Goal: Check status: Check status

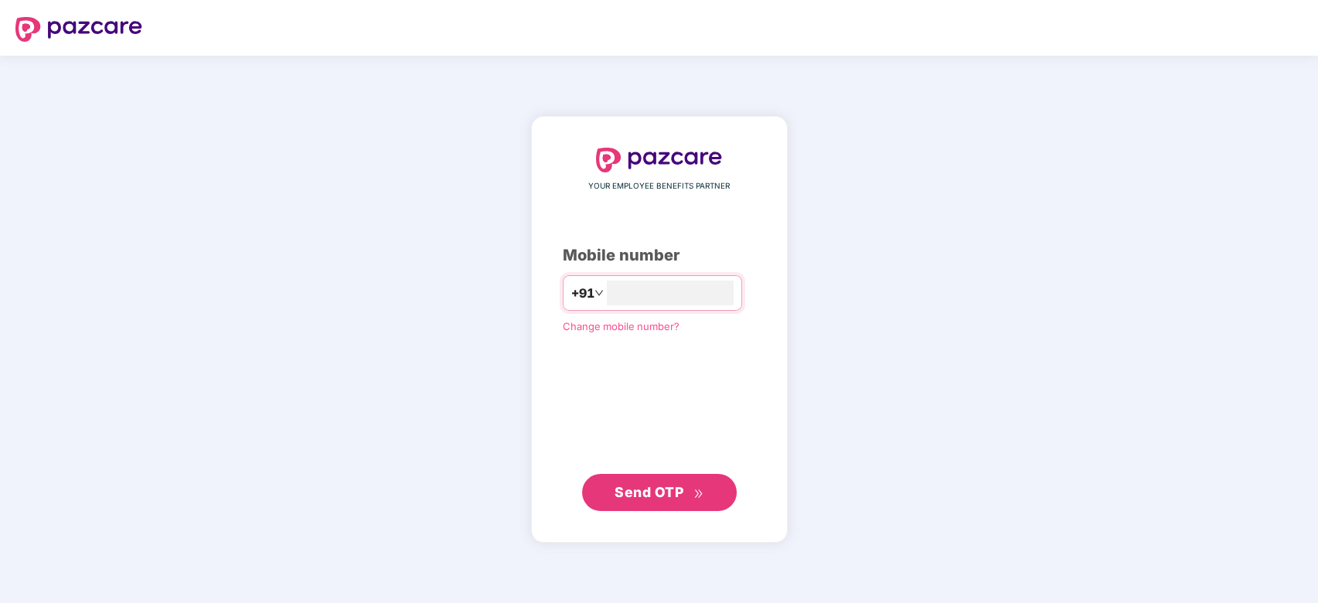
type input "**********"
click at [665, 496] on span "Send OTP" at bounding box center [649, 492] width 69 height 16
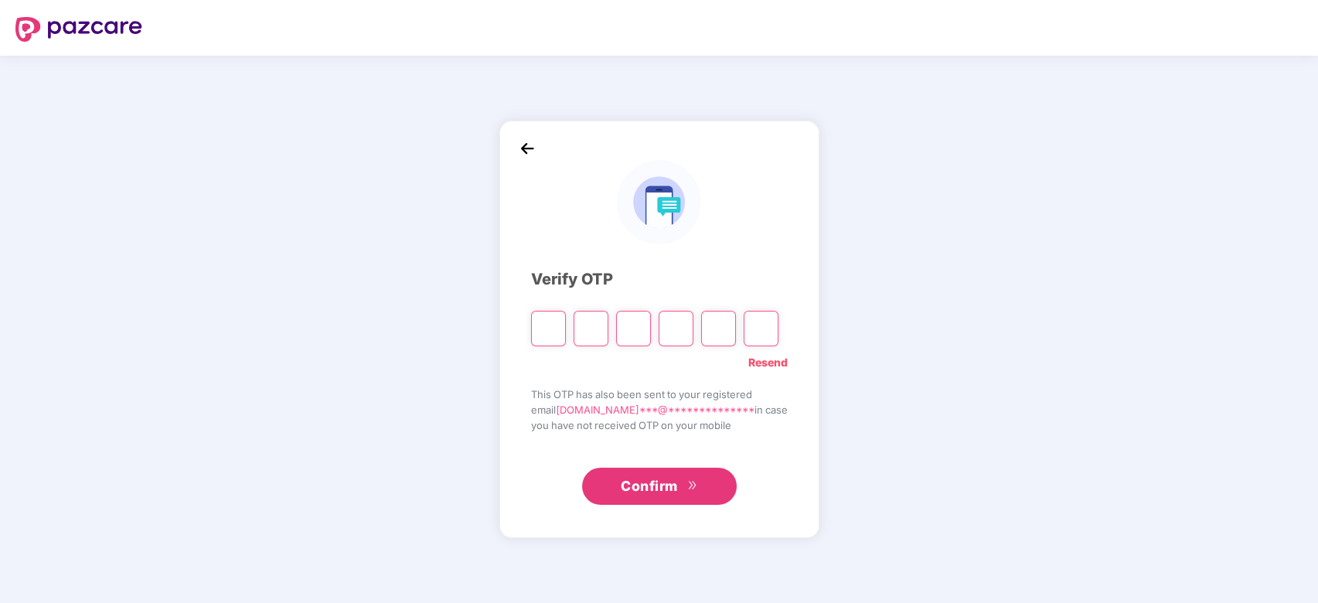
type input "*"
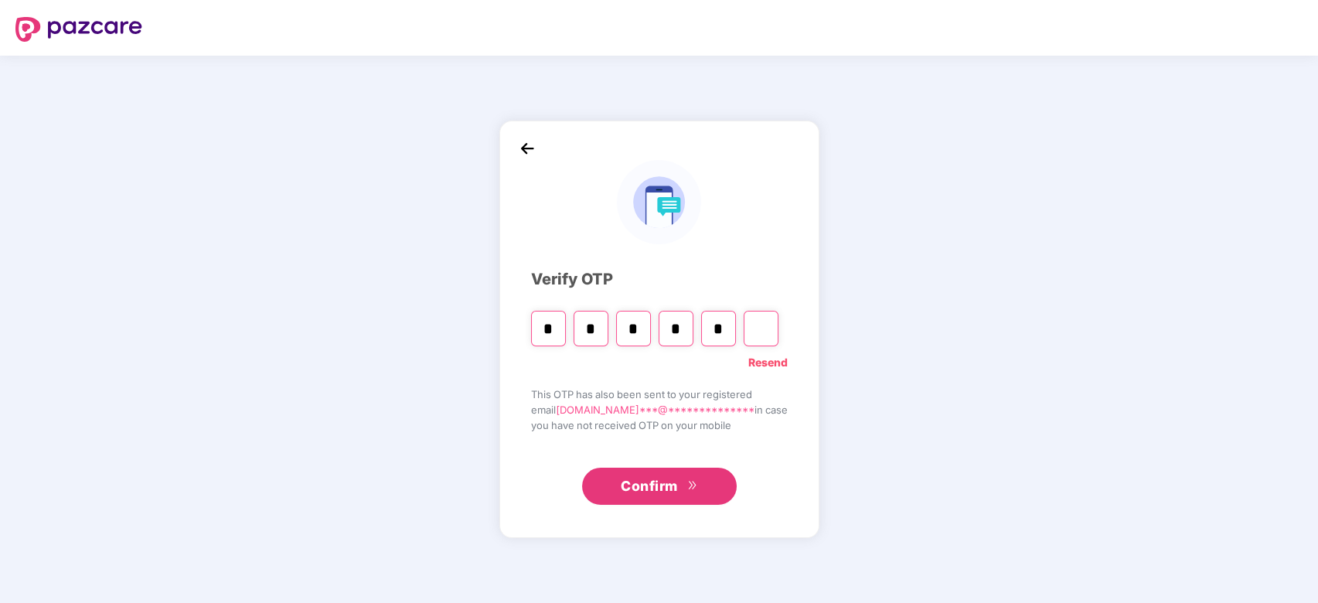
type input "*"
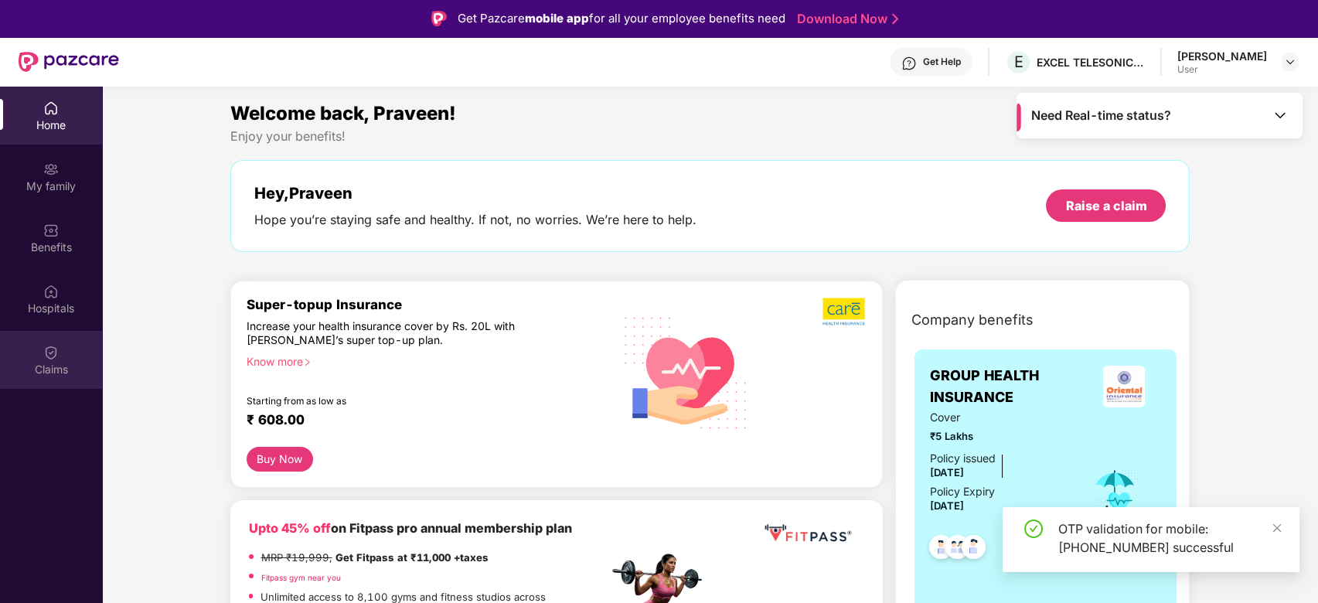
click at [49, 356] on img at bounding box center [50, 352] width 15 height 15
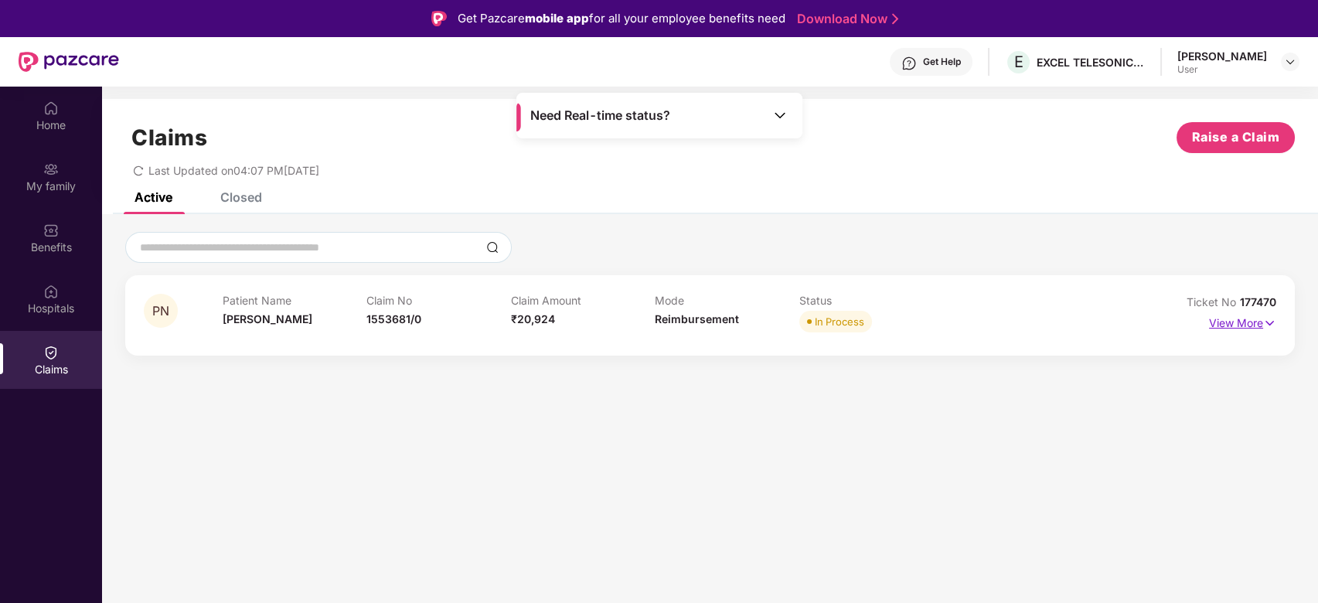
click at [1267, 322] on img at bounding box center [1269, 323] width 13 height 17
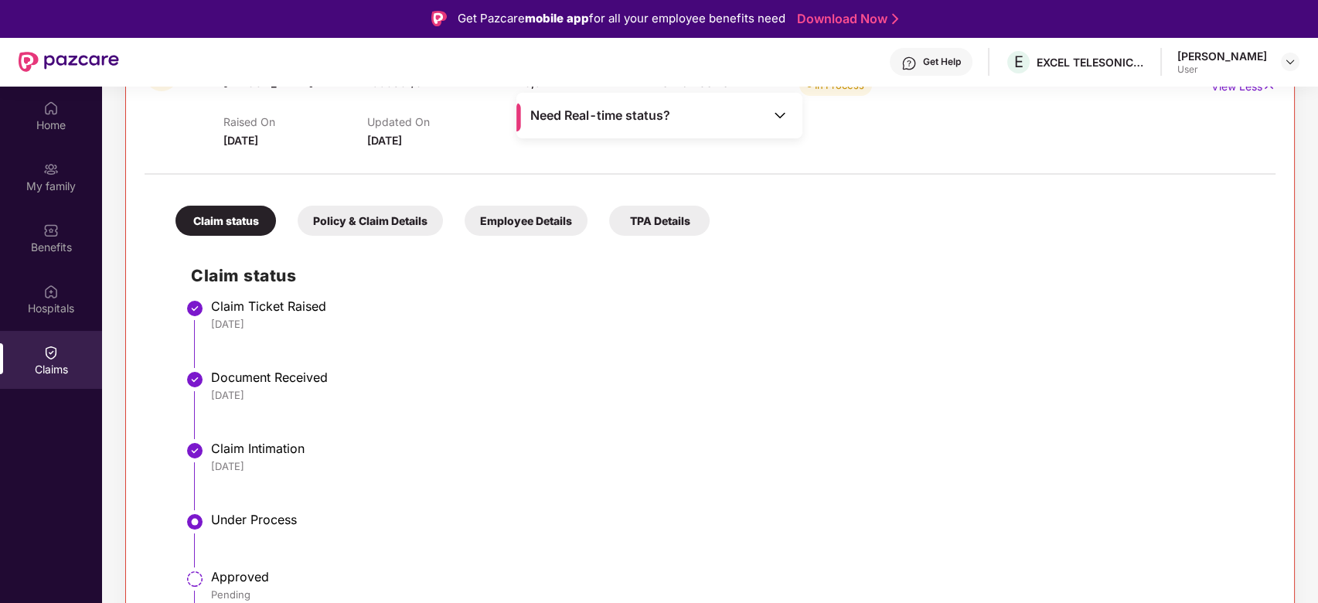
scroll to position [264, 0]
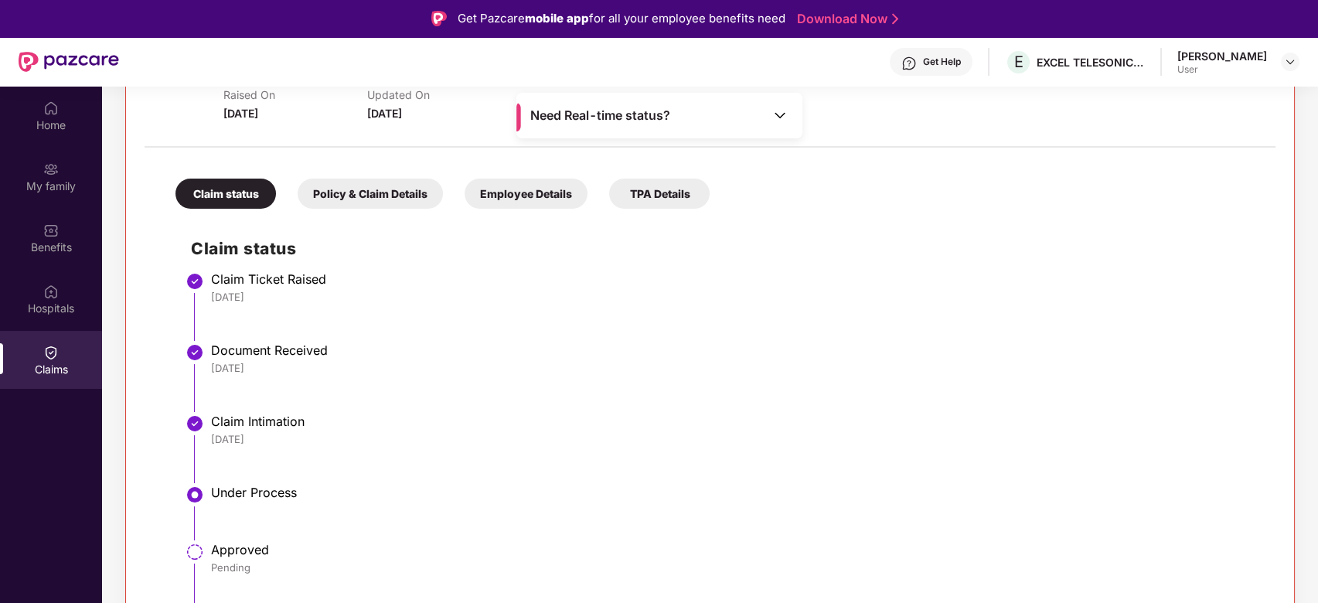
click at [1126, 449] on li "Claim Intimation [DATE]" at bounding box center [725, 454] width 1069 height 71
